Goal: Answer question/provide support

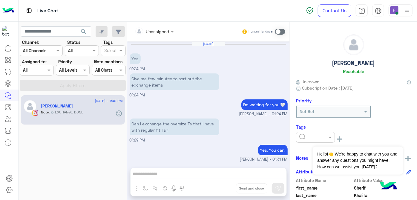
scroll to position [79, 0]
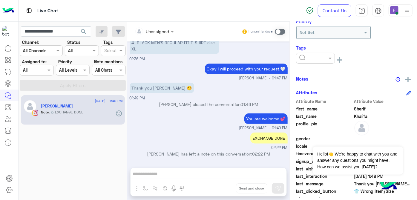
type input "**********"
click at [81, 32] on span "search" at bounding box center [83, 31] width 7 height 7
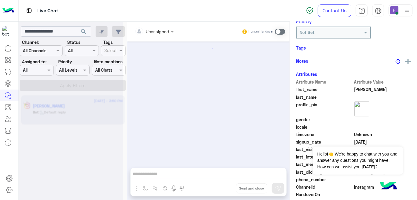
scroll to position [153, 0]
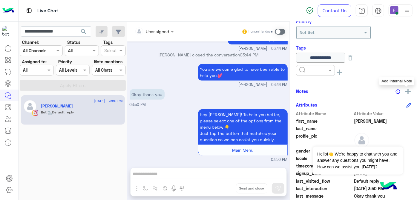
click at [407, 91] on img at bounding box center [408, 91] width 5 height 5
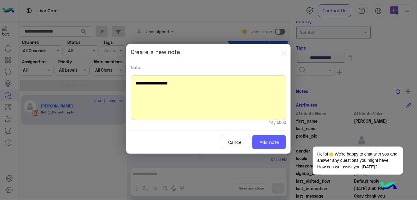
click at [266, 144] on button "Add note" at bounding box center [269, 142] width 34 height 15
